Goal: Task Accomplishment & Management: Complete application form

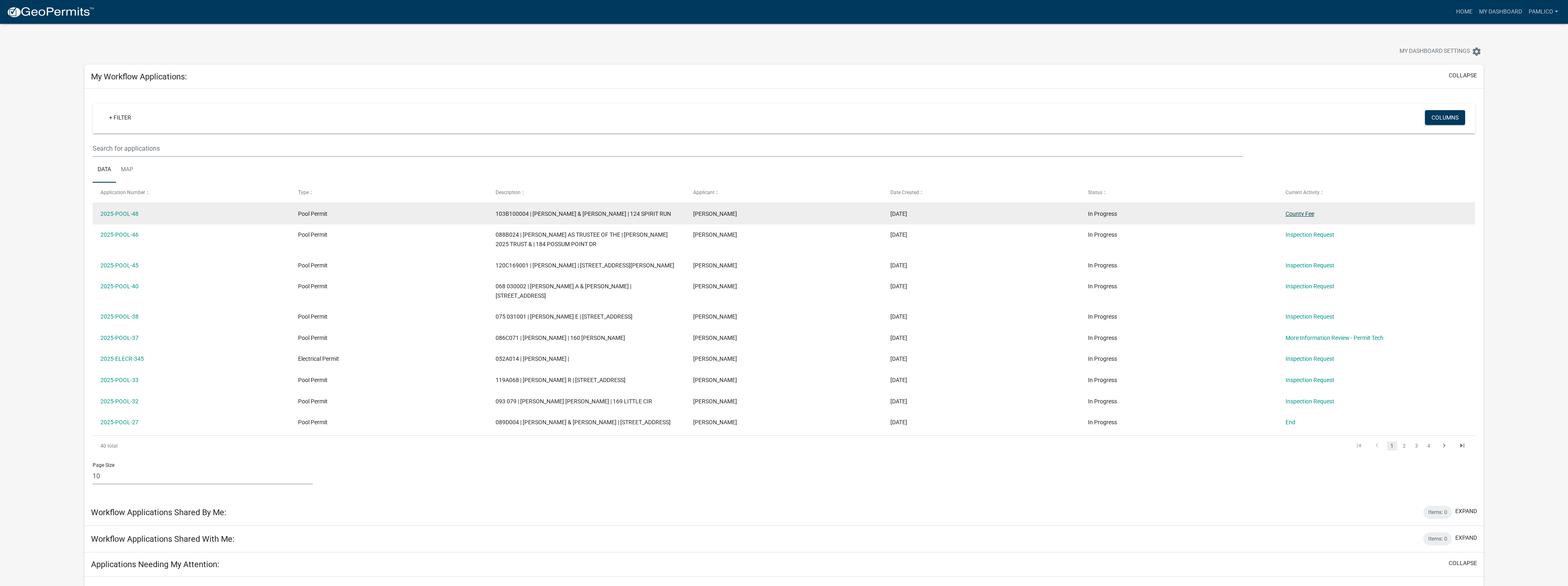
click at [1305, 212] on link "County Fee" at bounding box center [1300, 214] width 29 height 6
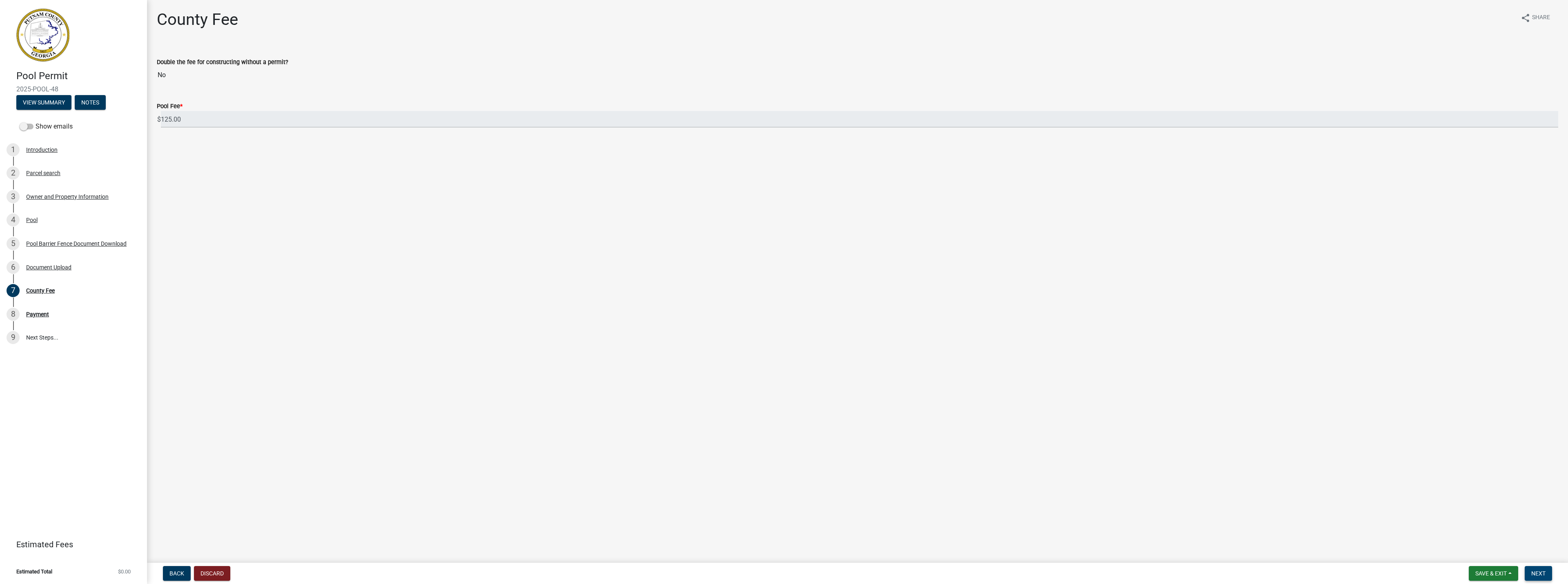
click at [1541, 574] on span "Next" at bounding box center [1539, 574] width 14 height 6
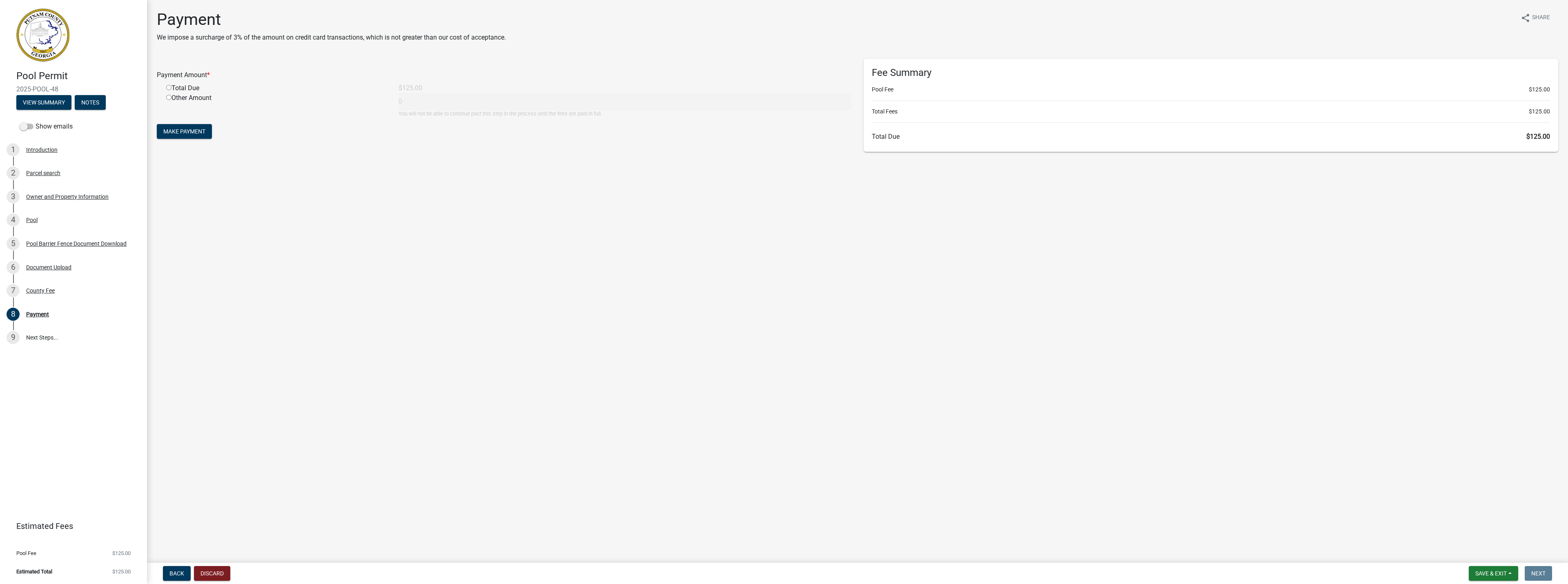
click at [186, 87] on div "Total Due" at bounding box center [276, 88] width 232 height 10
click at [168, 86] on input "radio" at bounding box center [169, 88] width 6 height 6
radio input "true"
type input "125"
click at [194, 134] on span "Make Payment" at bounding box center [184, 131] width 42 height 6
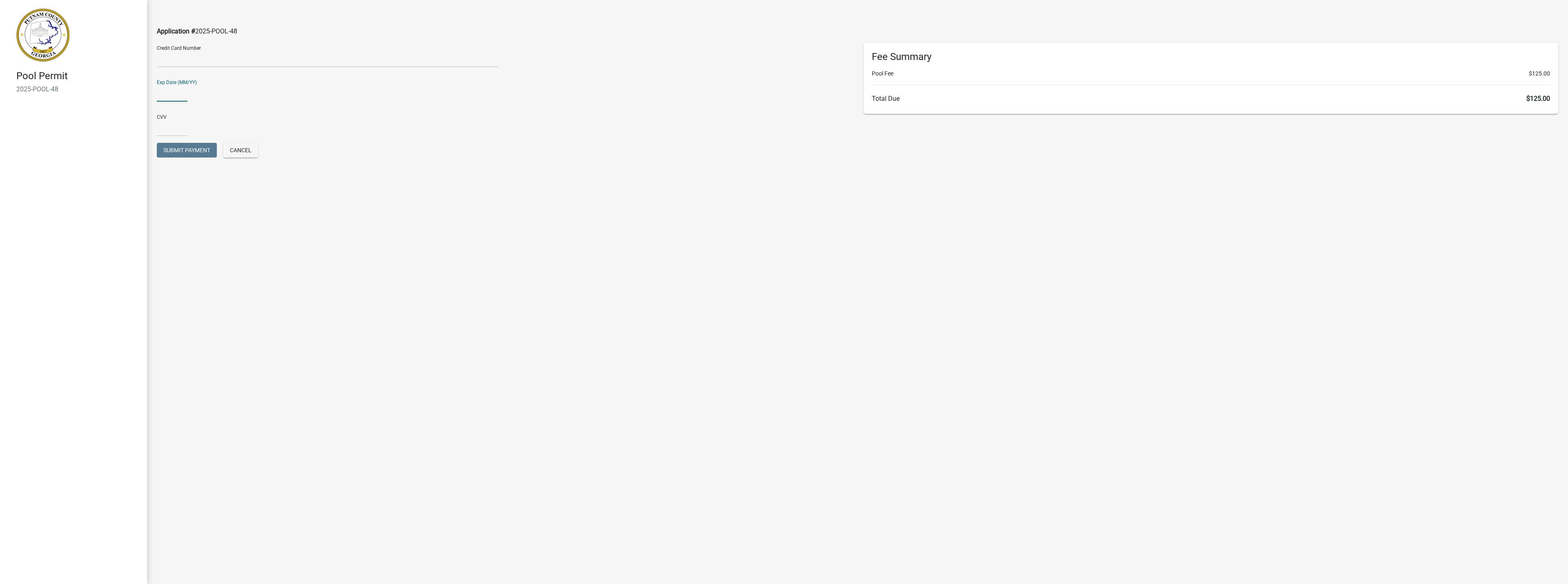
click at [172, 91] on input "text" at bounding box center [172, 93] width 30 height 17
type input "0330"
click at [165, 127] on input "text" at bounding box center [172, 127] width 30 height 17
type input "1719"
click at [175, 155] on button "Submit Payment" at bounding box center [186, 150] width 60 height 14
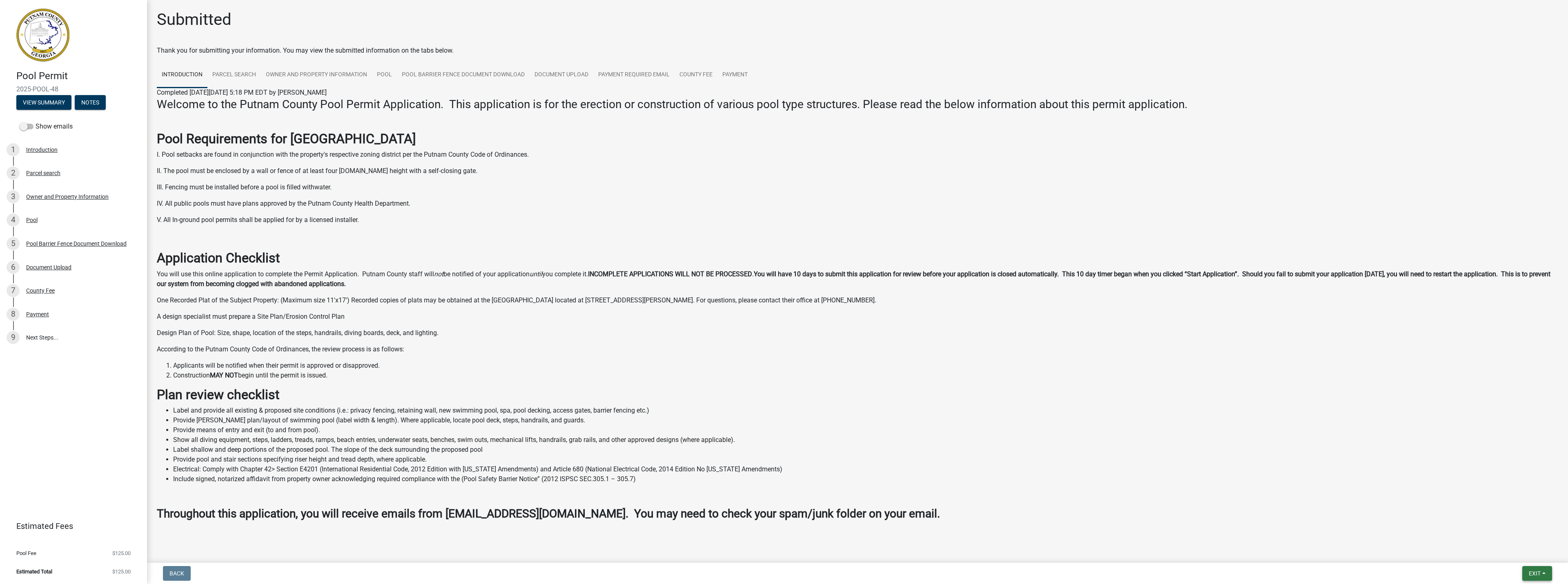
click at [1528, 568] on button "Exit" at bounding box center [1536, 574] width 29 height 14
click at [1516, 555] on button "Save & Exit" at bounding box center [1519, 552] width 65 height 20
